Goal: Book appointment/travel/reservation

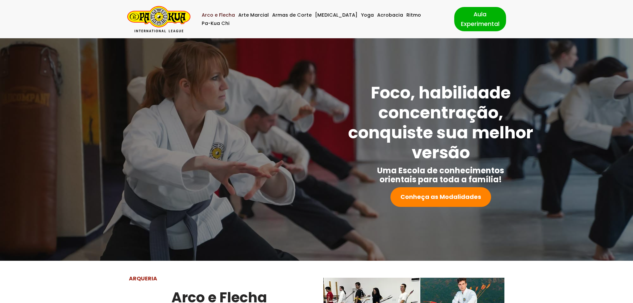
click at [227, 19] on link "Arco e Flecha" at bounding box center [218, 15] width 33 height 8
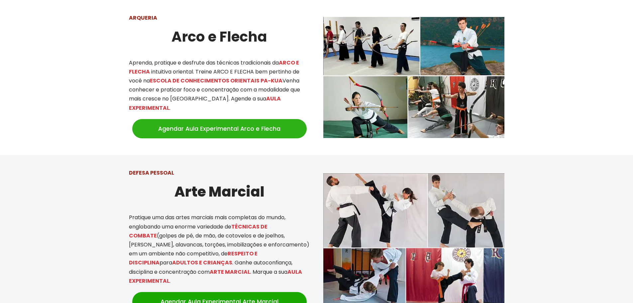
click at [265, 119] on link "Agendar Aula Experimental Arco e Flecha" at bounding box center [219, 128] width 175 height 19
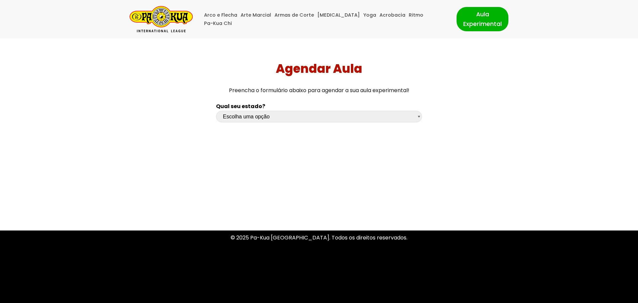
drag, startPoint x: 288, startPoint y: 123, endPoint x: 293, endPoint y: 118, distance: 7.5
click at [288, 123] on div "Escolha uma opção [GEOGRAPHIC_DATA] [GEOGRAPHIC_DATA] [GEOGRAPHIC_DATA] [GEOGRA…" at bounding box center [319, 118] width 206 height 15
click at [293, 118] on select "Escolha uma opção [GEOGRAPHIC_DATA] [GEOGRAPHIC_DATA] [GEOGRAPHIC_DATA] [GEOGRA…" at bounding box center [319, 117] width 206 height 12
select select "pr"
click at [216, 111] on select "Escolha uma opção [GEOGRAPHIC_DATA] [GEOGRAPHIC_DATA] [GEOGRAPHIC_DATA] [GEOGRA…" at bounding box center [319, 117] width 206 height 12
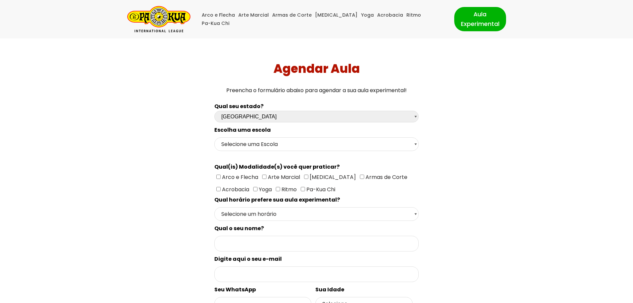
click at [288, 152] on div "Escolha uma escola Selecione uma Escola Curitiba - Escola Batel Curitiba - Esco…" at bounding box center [316, 275] width 204 height 298
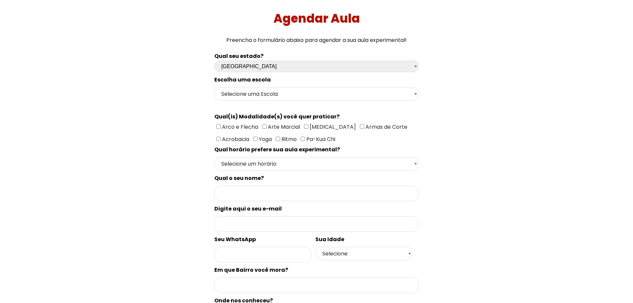
scroll to position [66, 0]
